Goal: Transaction & Acquisition: Purchase product/service

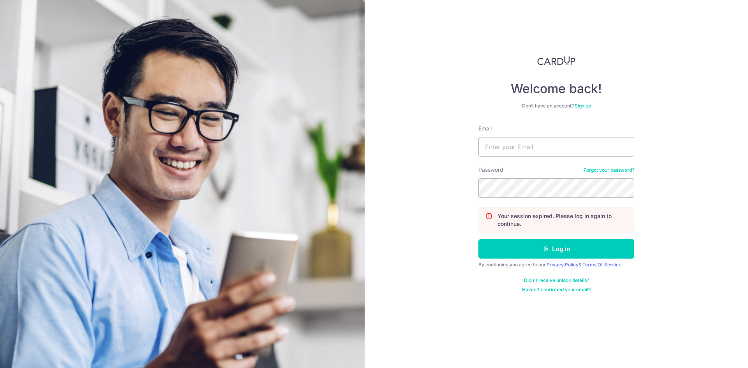
click at [725, 127] on div "Welcome back! Don’t have an account? Sign up Email Password Forgot your passwor…" at bounding box center [556, 184] width 383 height 368
click at [527, 148] on input "Email" at bounding box center [557, 146] width 156 height 19
type input "steven_ljr@yahoo.com.sg"
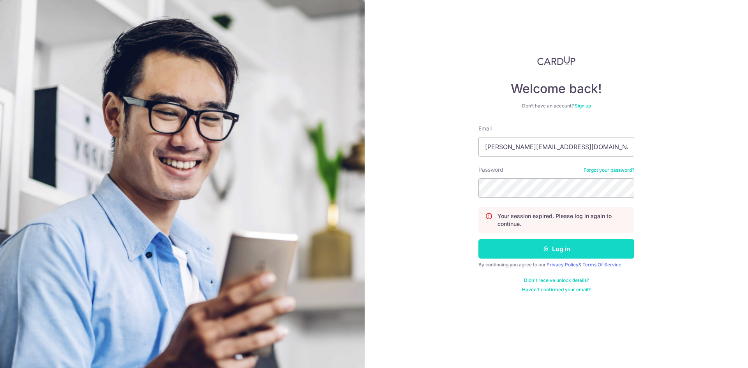
click at [536, 252] on button "Log in" at bounding box center [557, 248] width 156 height 19
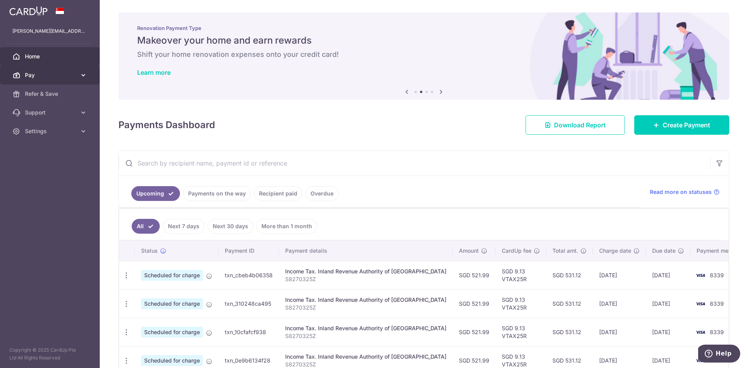
click at [58, 75] on span "Pay" at bounding box center [50, 75] width 51 height 8
click at [55, 96] on span "Refer & Save" at bounding box center [50, 94] width 51 height 8
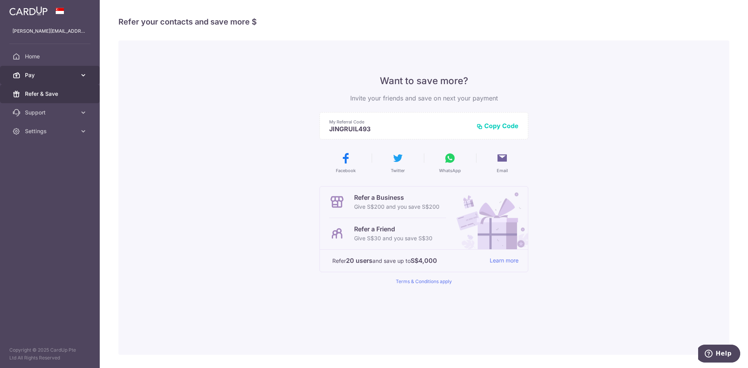
click at [56, 77] on span "Pay" at bounding box center [50, 75] width 51 height 8
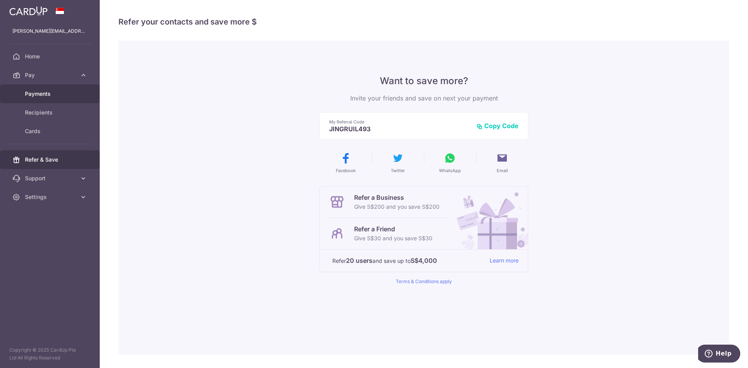
click at [53, 93] on span "Payments" at bounding box center [50, 94] width 51 height 8
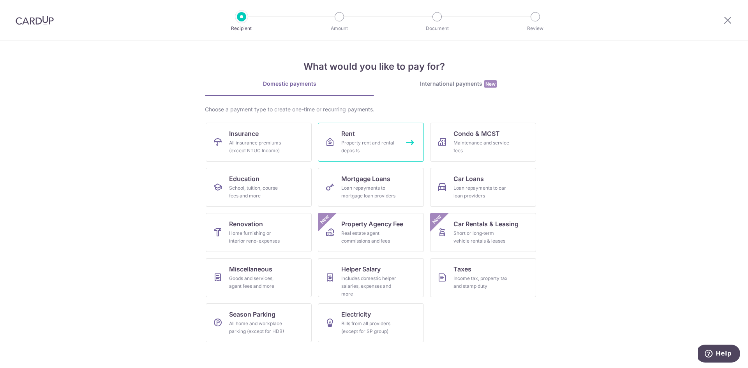
click at [371, 147] on div "Property rent and rental deposits" at bounding box center [369, 147] width 56 height 16
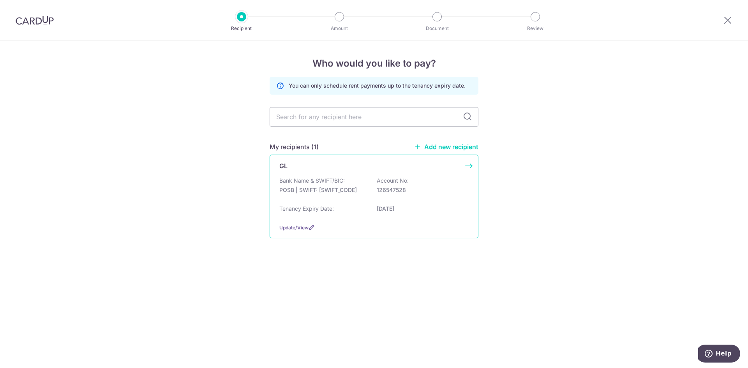
click at [367, 175] on div "GL Bank Name & SWIFT/BIC: POSB | SWIFT: [SWIFT_CODE] Account No: 126547528 Tena…" at bounding box center [374, 197] width 209 height 84
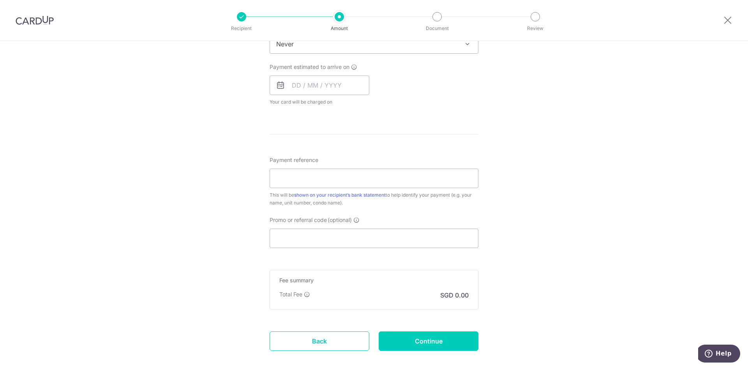
scroll to position [338, 0]
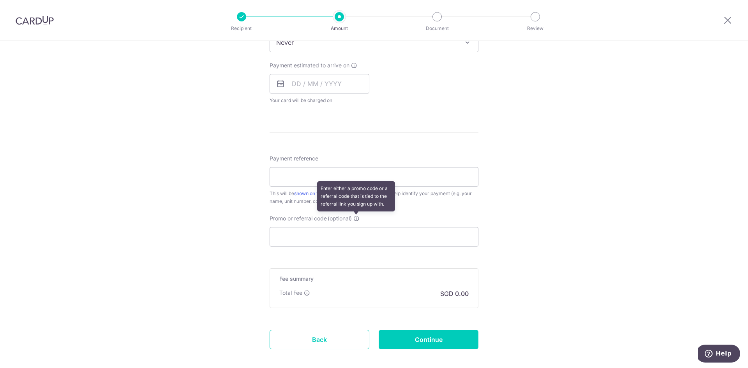
click at [354, 219] on icon at bounding box center [356, 219] width 6 height 6
click at [354, 227] on input "Promo or referral code (optional) Enter either a promo code or a referral code …" at bounding box center [374, 236] width 209 height 19
click at [354, 219] on icon at bounding box center [356, 219] width 6 height 6
click at [354, 227] on input "Promo or referral code (optional) Enter either a promo code or a referral code …" at bounding box center [374, 236] width 209 height 19
paste input "SAVERENT179"
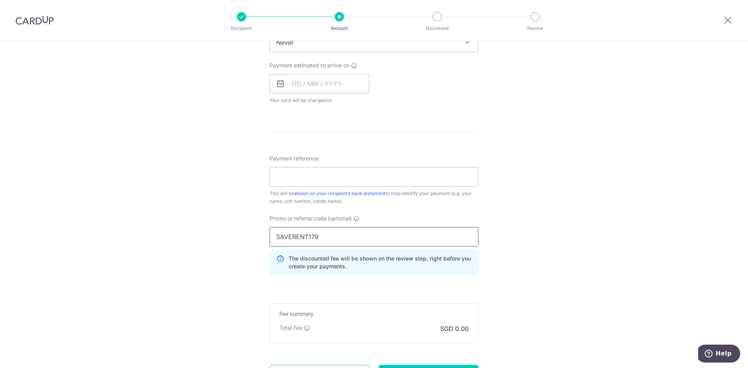
scroll to position [169, 0]
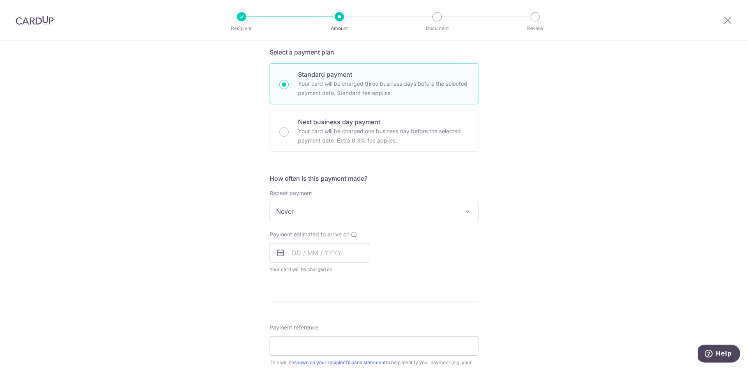
type input "SAVERENT179"
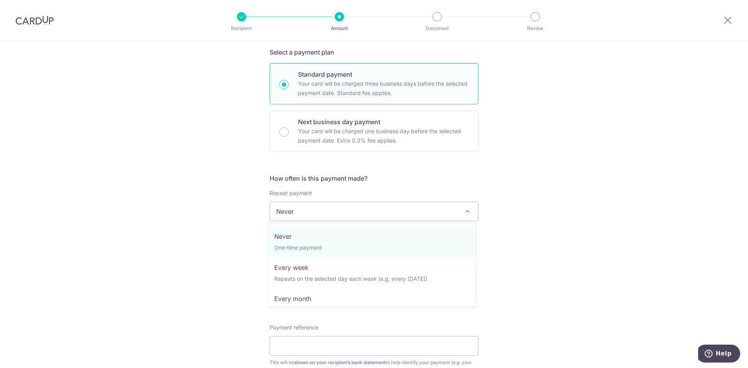
click at [411, 213] on span "Never" at bounding box center [374, 211] width 208 height 19
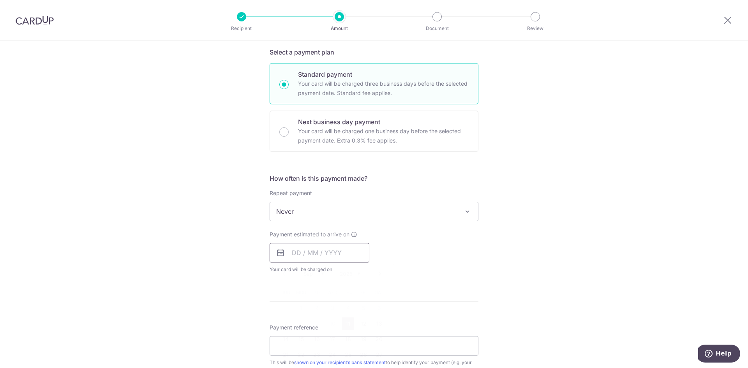
click at [311, 256] on input "text" at bounding box center [320, 252] width 100 height 19
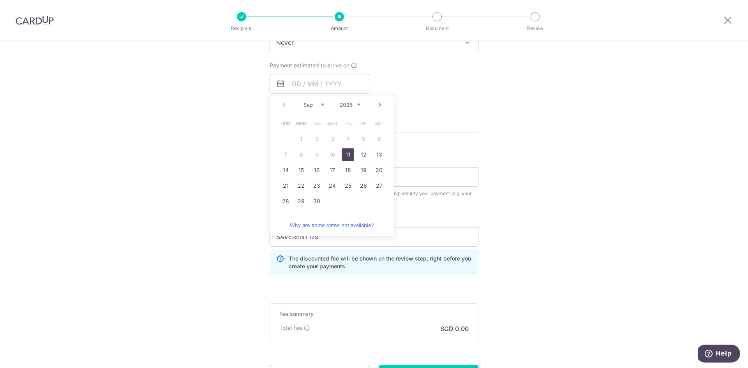
drag, startPoint x: 348, startPoint y: 155, endPoint x: 412, endPoint y: 149, distance: 64.6
click at [348, 155] on link "11" at bounding box center [348, 154] width 12 height 12
type input "11/09/2025"
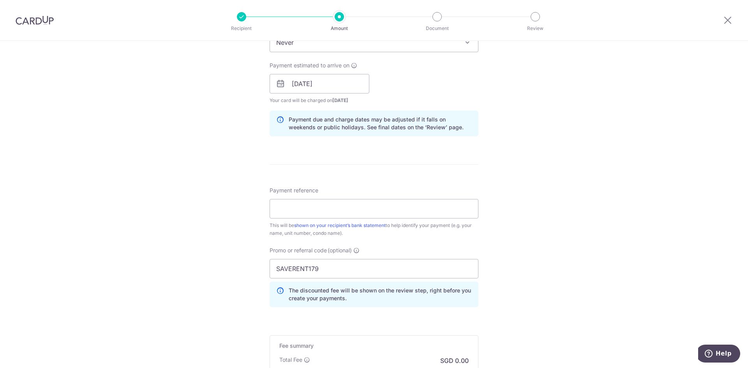
click at [550, 163] on div "Tell us more about your payment Enter payment amount SGD Select Card Select opt…" at bounding box center [374, 89] width 748 height 772
click at [369, 213] on input "Payment reference" at bounding box center [374, 208] width 209 height 19
type input "From SL"
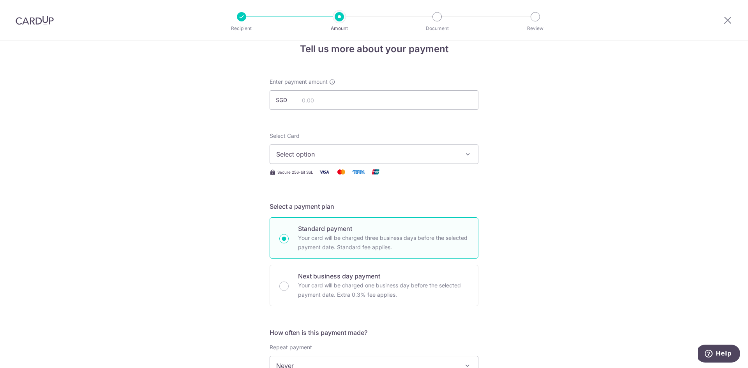
scroll to position [0, 0]
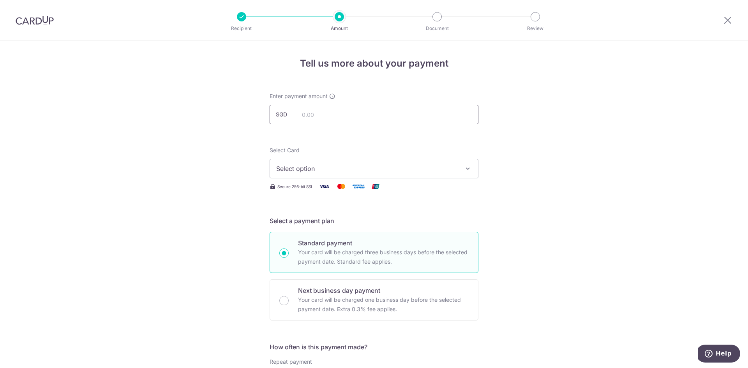
click at [329, 111] on input "text" at bounding box center [374, 114] width 209 height 19
type input "1,000.00"
drag, startPoint x: 583, startPoint y: 148, endPoint x: 573, endPoint y: 150, distance: 10.3
click at [429, 169] on span "Select option" at bounding box center [367, 168] width 182 height 9
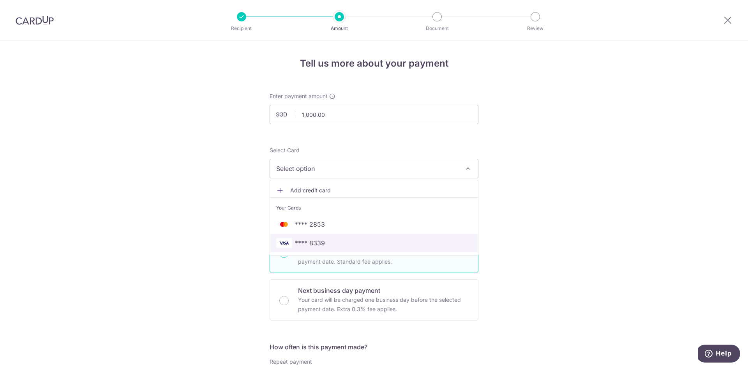
drag, startPoint x: 301, startPoint y: 244, endPoint x: 330, endPoint y: 236, distance: 30.7
click at [301, 244] on span "**** 8339" at bounding box center [310, 242] width 30 height 9
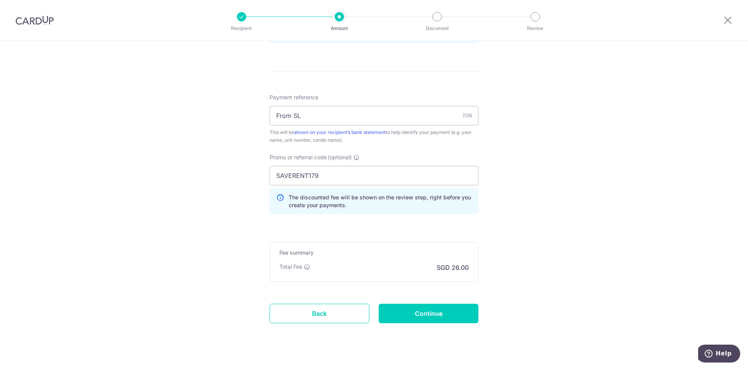
scroll to position [445, 0]
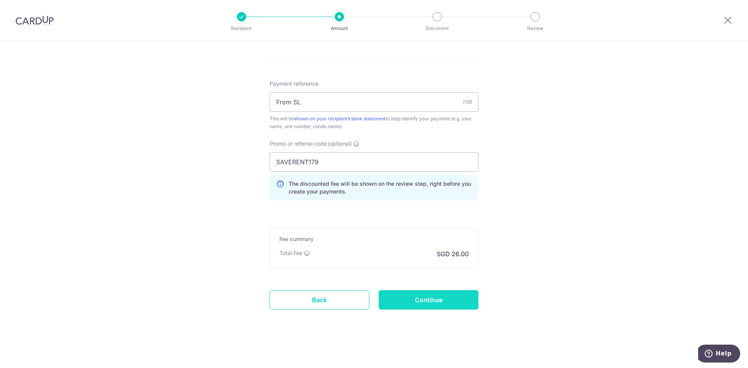
click at [433, 297] on input "Continue" at bounding box center [429, 299] width 100 height 19
type input "Create Schedule"
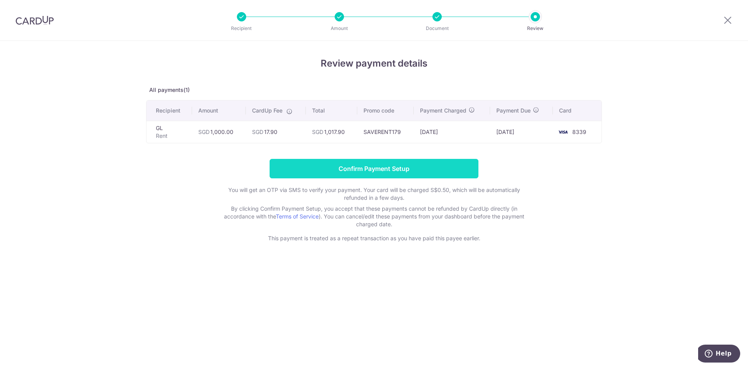
click at [433, 170] on input "Confirm Payment Setup" at bounding box center [374, 168] width 209 height 19
